Goal: Find specific fact: Find specific fact

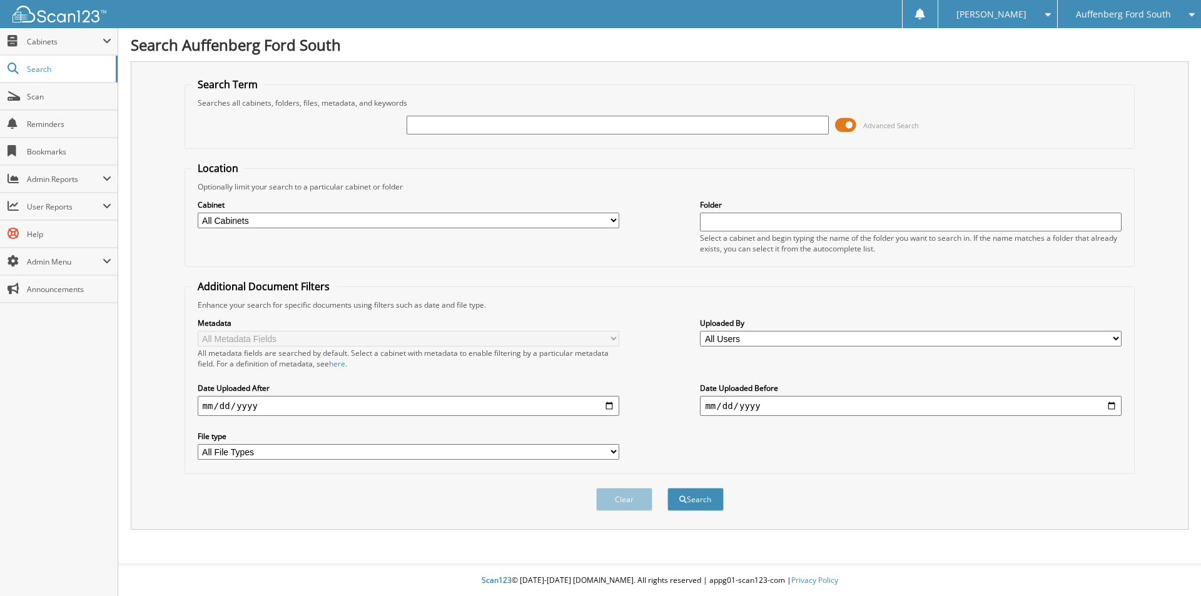
drag, startPoint x: 545, startPoint y: 127, endPoint x: 548, endPoint y: 134, distance: 7.3
click at [546, 131] on input "text" at bounding box center [616, 125] width 421 height 19
type input "146913"
click at [667, 488] on button "Search" at bounding box center [695, 499] width 56 height 23
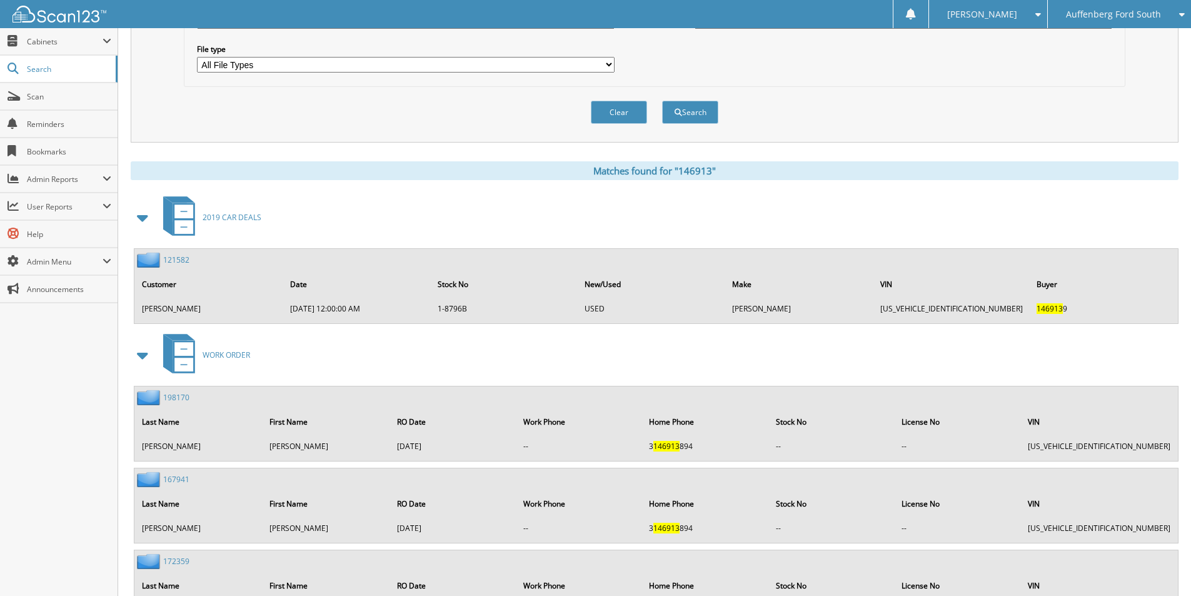
scroll to position [438, 0]
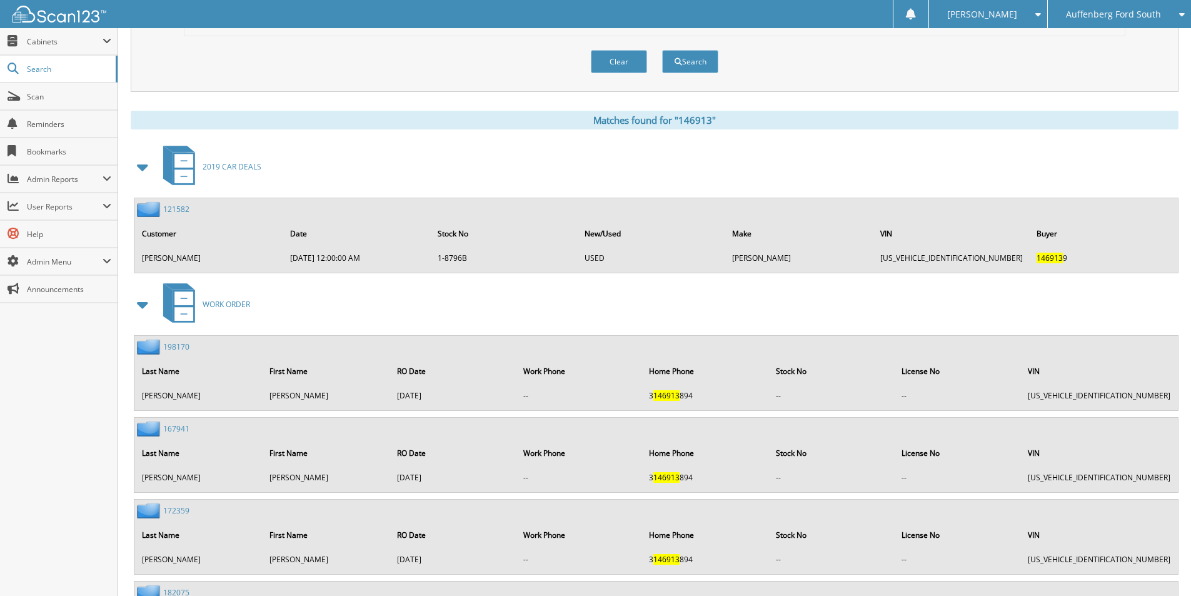
click at [181, 209] on link "121582" at bounding box center [176, 209] width 26 height 11
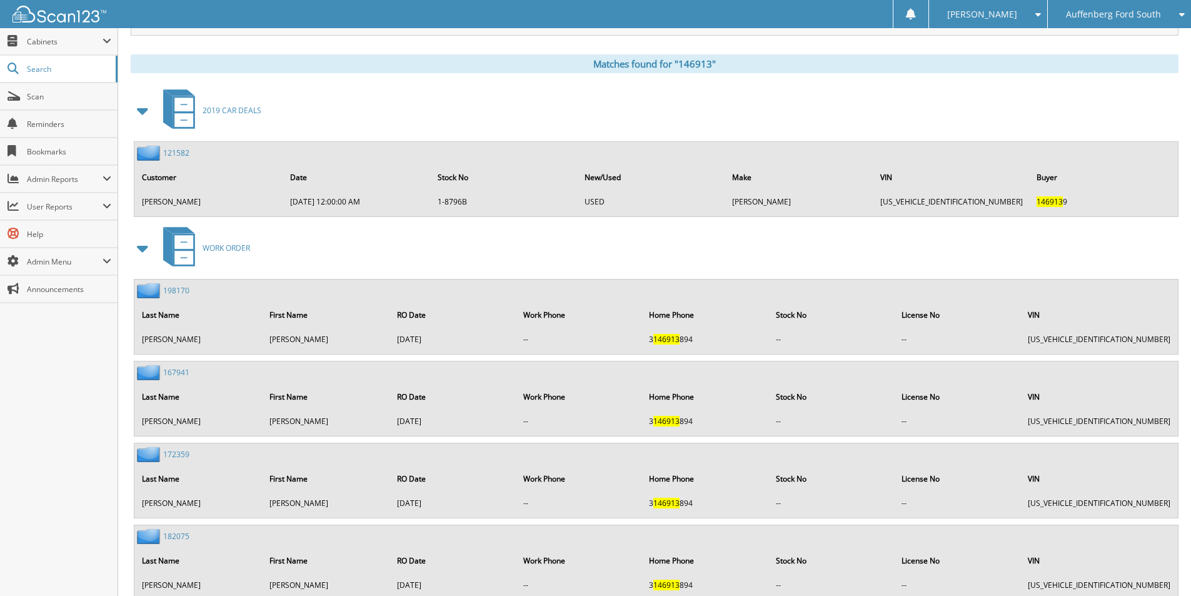
scroll to position [650, 0]
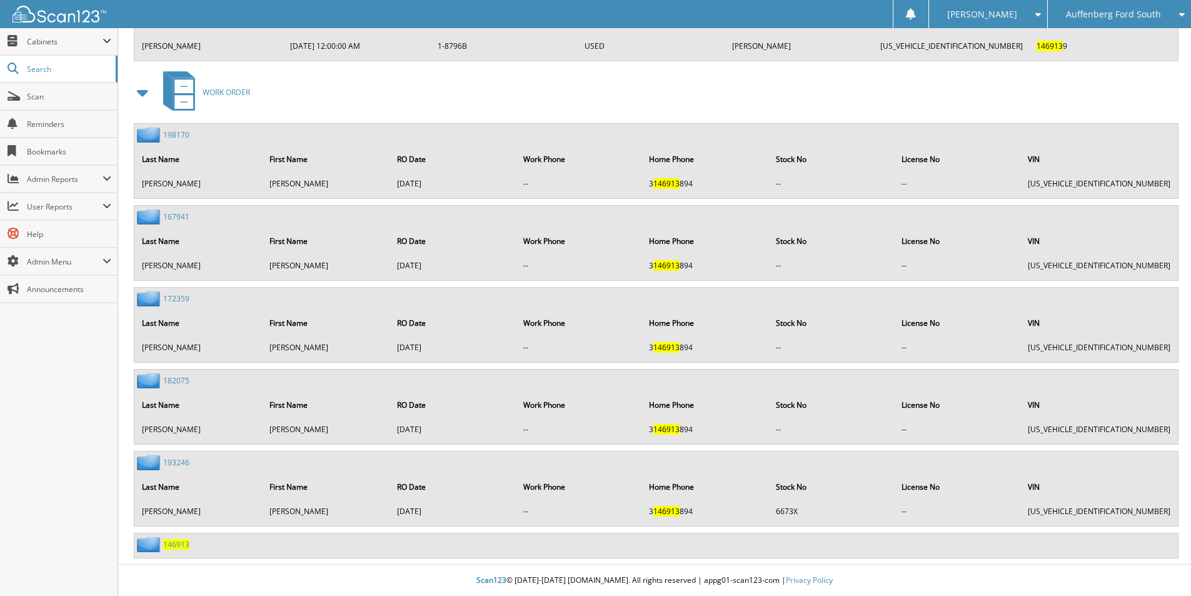
click at [176, 543] on span "146913" at bounding box center [176, 544] width 26 height 11
